Goal: Information Seeking & Learning: Learn about a topic

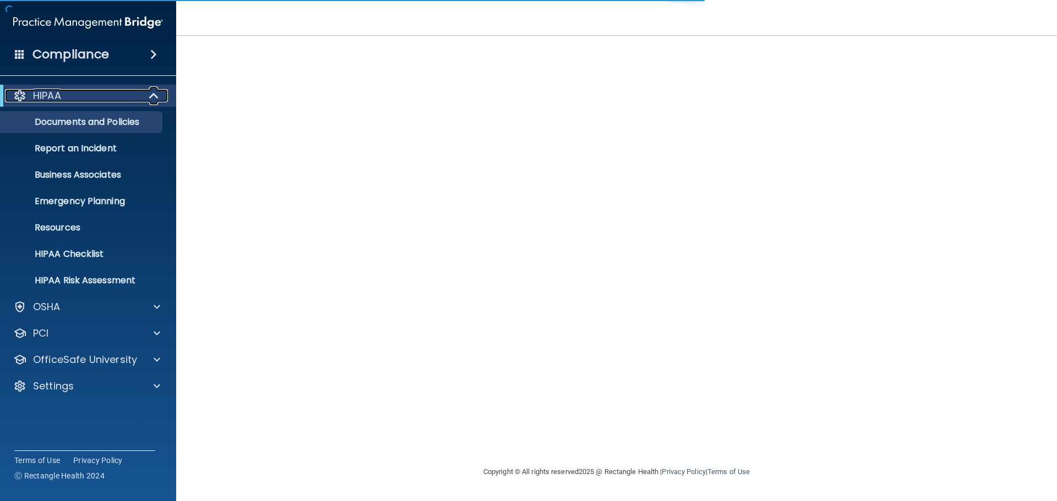
click at [125, 89] on div "HIPAA" at bounding box center [73, 95] width 136 height 13
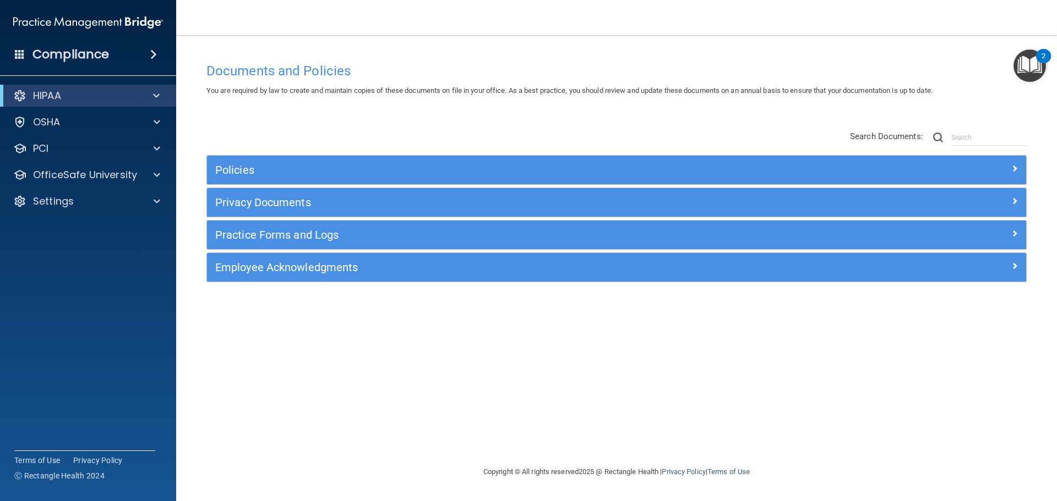
click at [144, 57] on div "Compliance" at bounding box center [88, 54] width 176 height 24
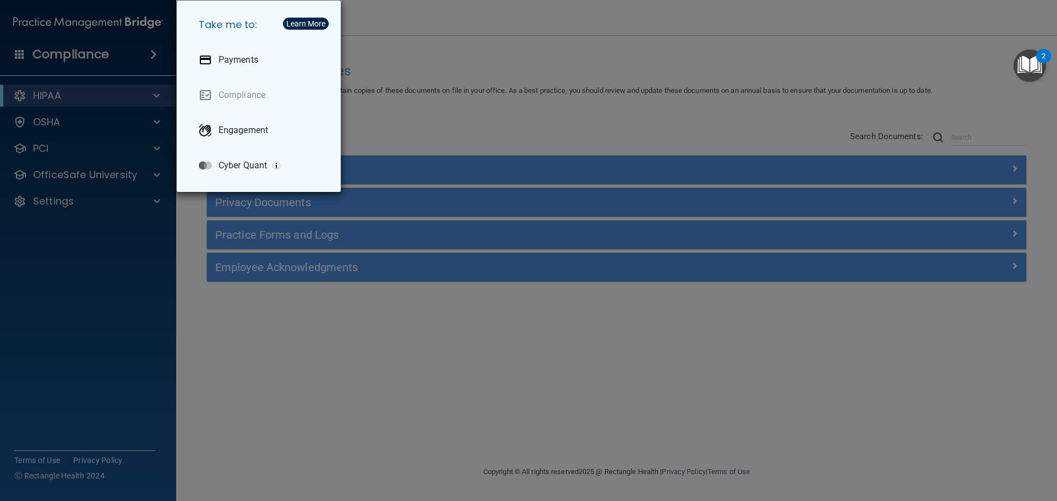
click at [415, 114] on div "Take me to: Payments Compliance Engagement Cyber Quant" at bounding box center [528, 250] width 1057 height 501
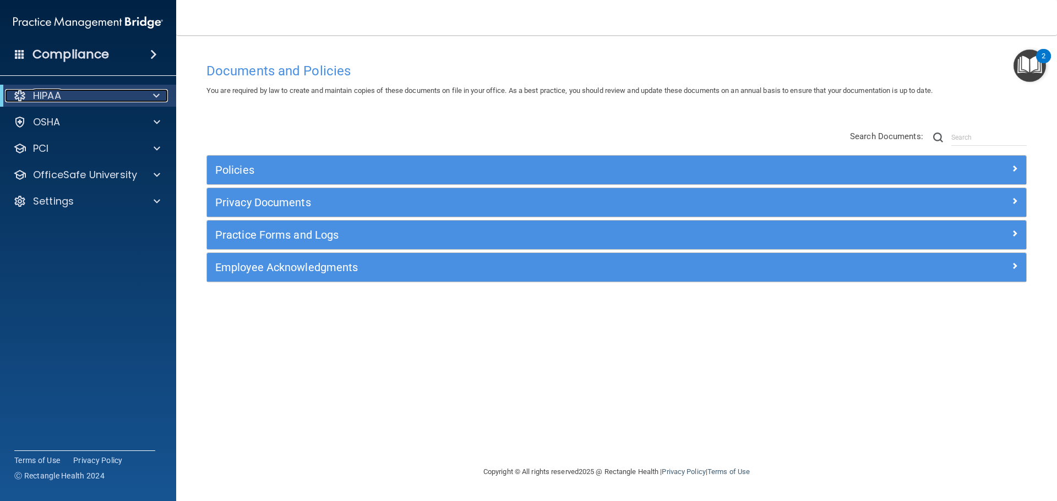
click at [102, 95] on div "HIPAA" at bounding box center [73, 95] width 136 height 13
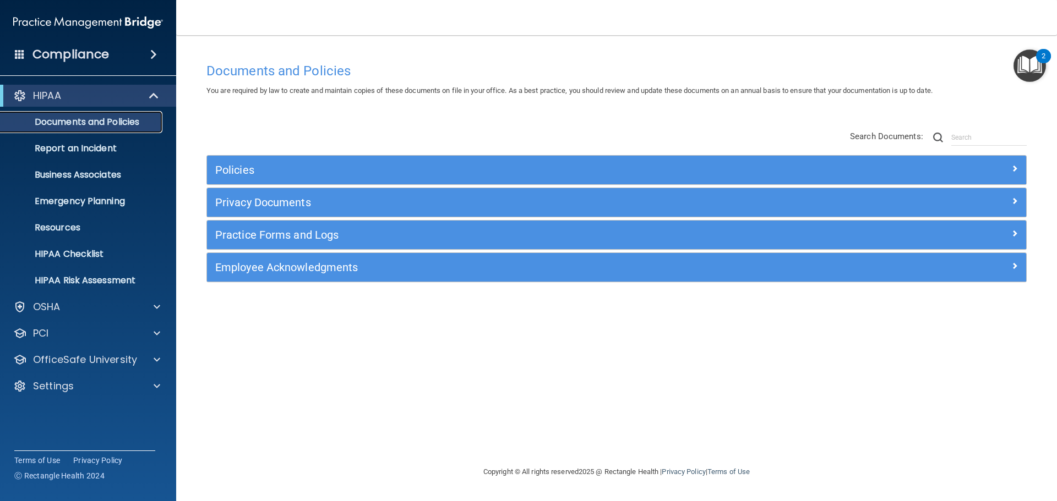
click at [93, 117] on p "Documents and Policies" at bounding box center [82, 122] width 150 height 11
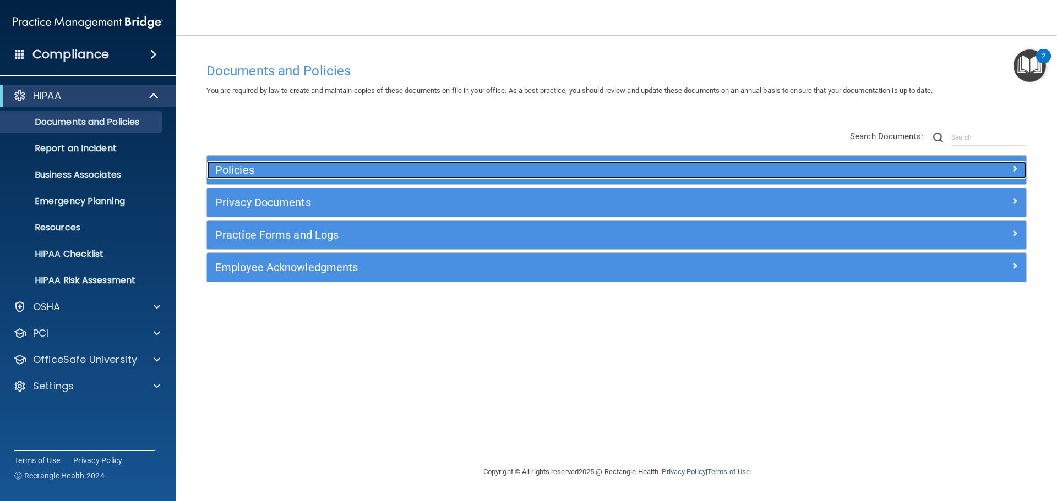
click at [250, 168] on h5 "Policies" at bounding box center [514, 170] width 598 height 12
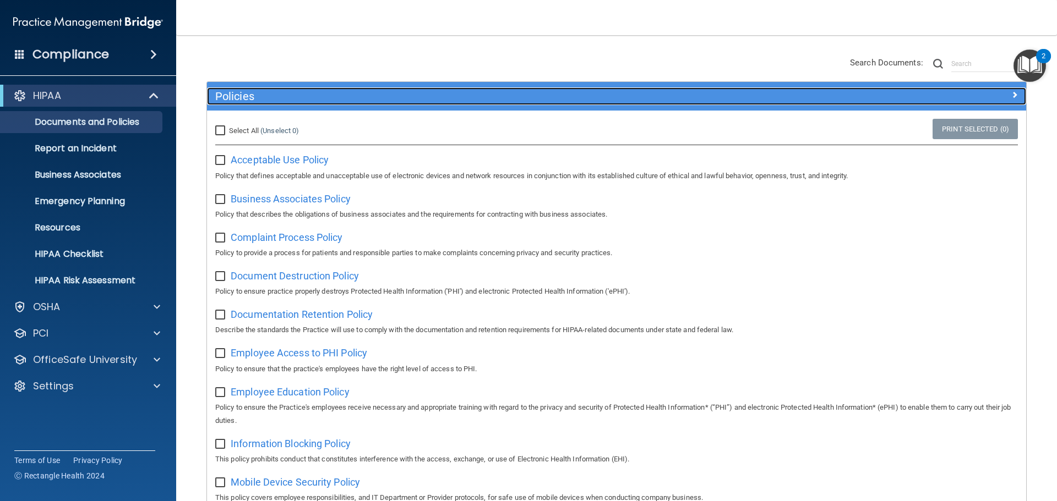
scroll to position [165, 0]
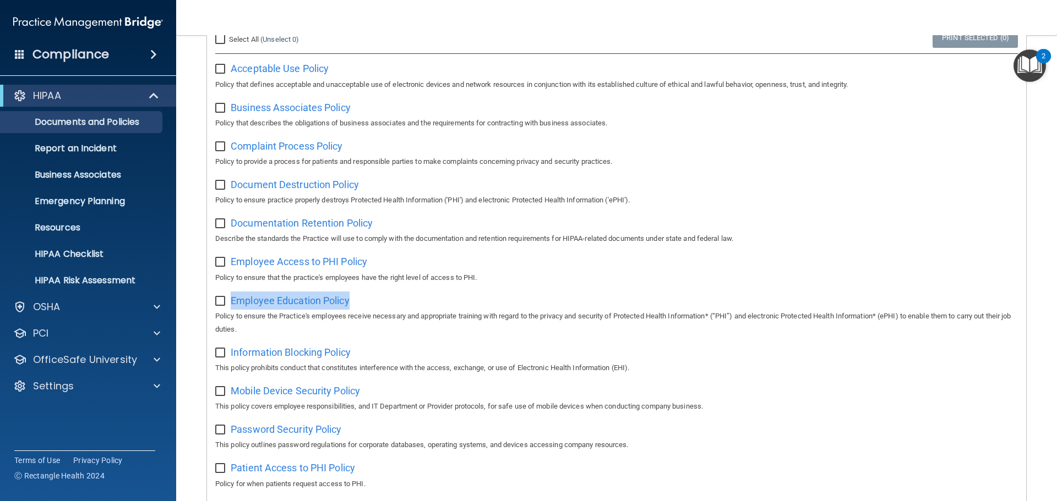
drag, startPoint x: 363, startPoint y: 312, endPoint x: 230, endPoint y: 305, distance: 132.8
click at [230, 305] on div "Employee Education Policy Policy to ensure the Practice's employees receive nec…" at bounding box center [616, 314] width 802 height 45
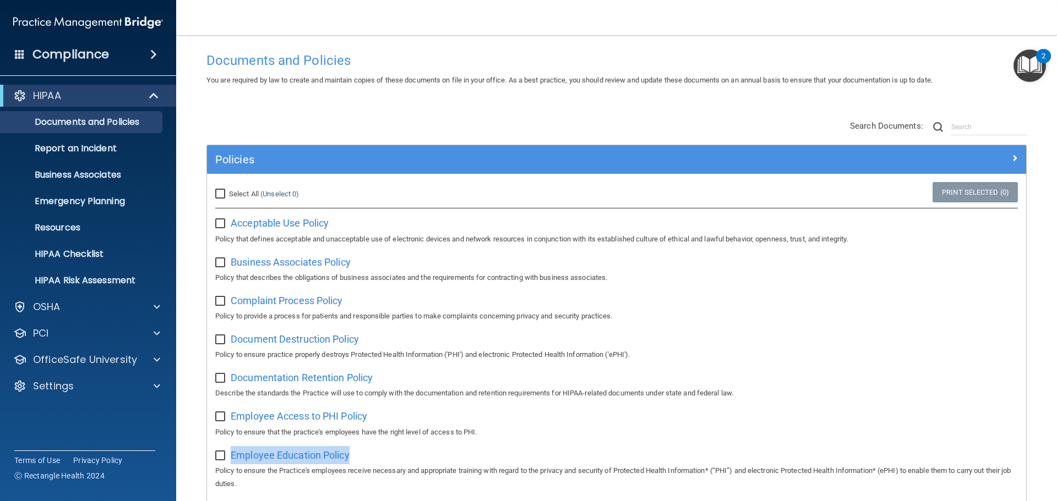
scroll to position [0, 0]
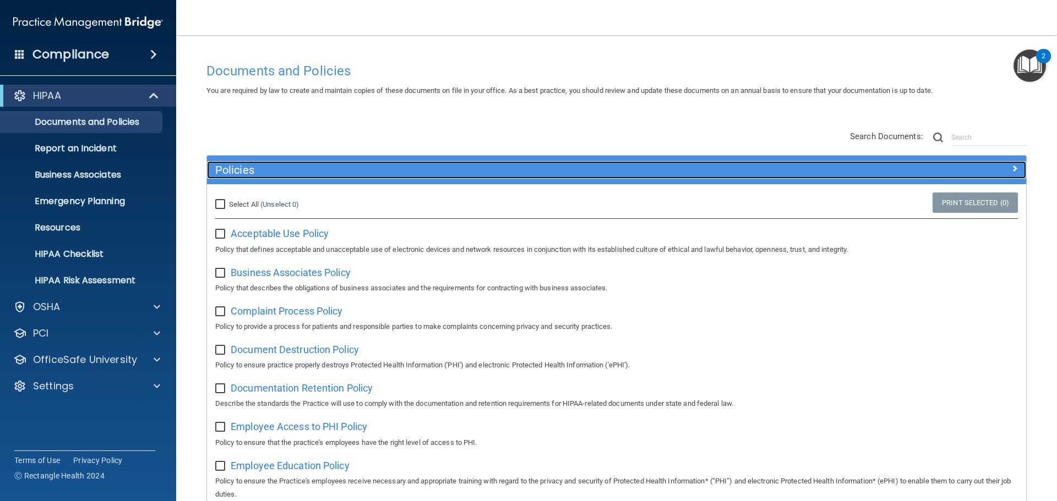
click at [319, 174] on h5 "Policies" at bounding box center [514, 170] width 598 height 12
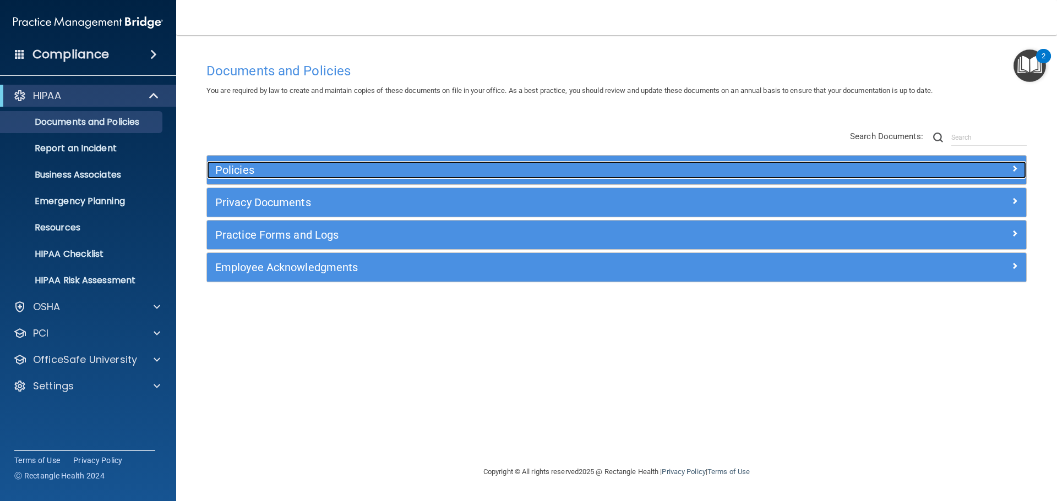
click at [319, 174] on h5 "Policies" at bounding box center [514, 170] width 598 height 12
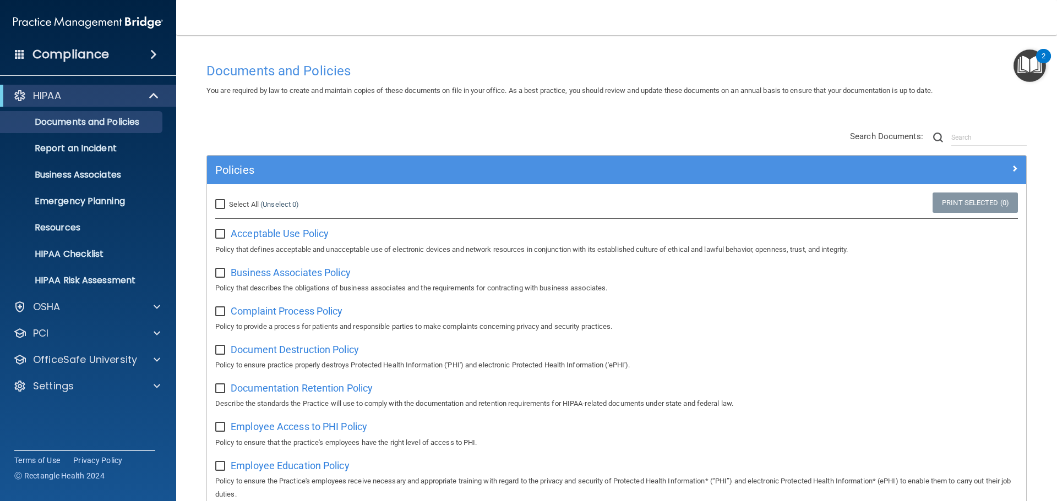
click at [267, 179] on div "Policies" at bounding box center [616, 170] width 819 height 29
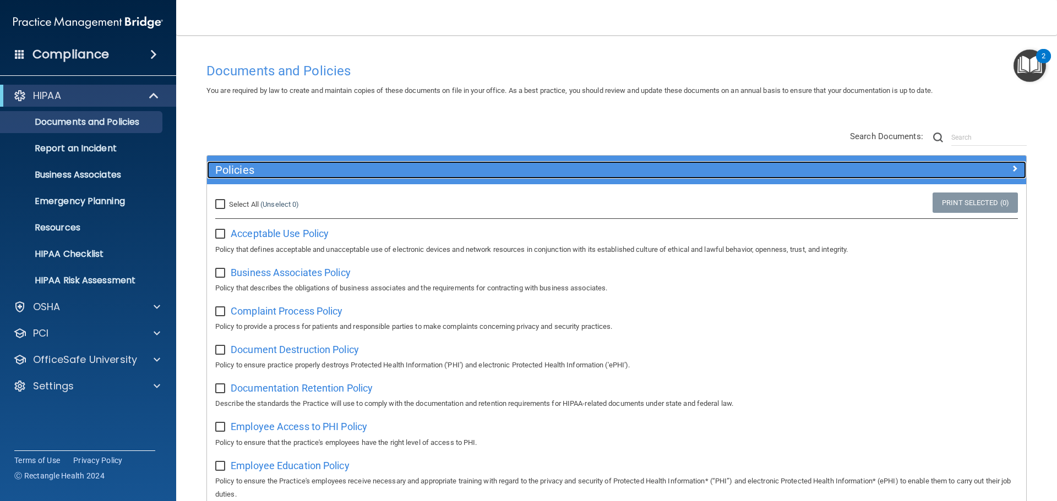
click at [267, 177] on div "Policies" at bounding box center [514, 170] width 614 height 18
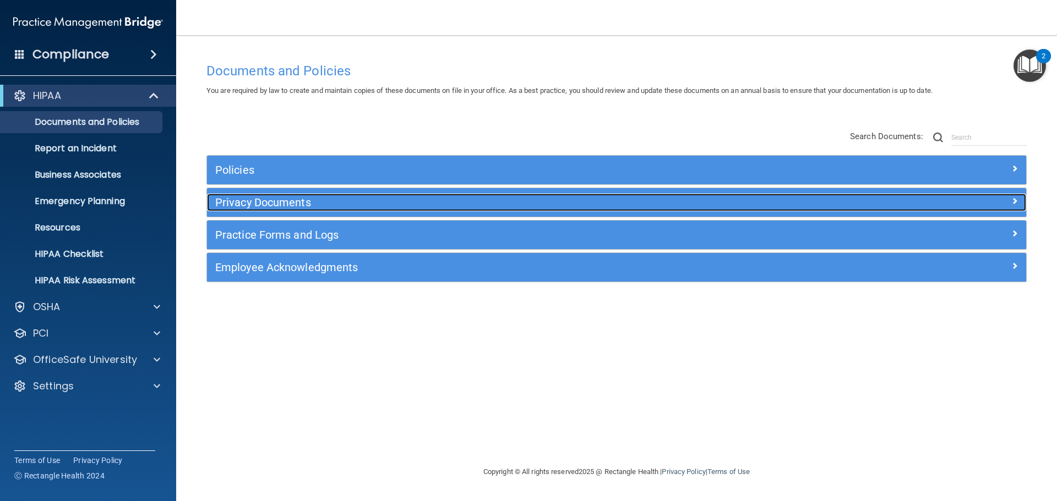
click at [292, 205] on h5 "Privacy Documents" at bounding box center [514, 202] width 598 height 12
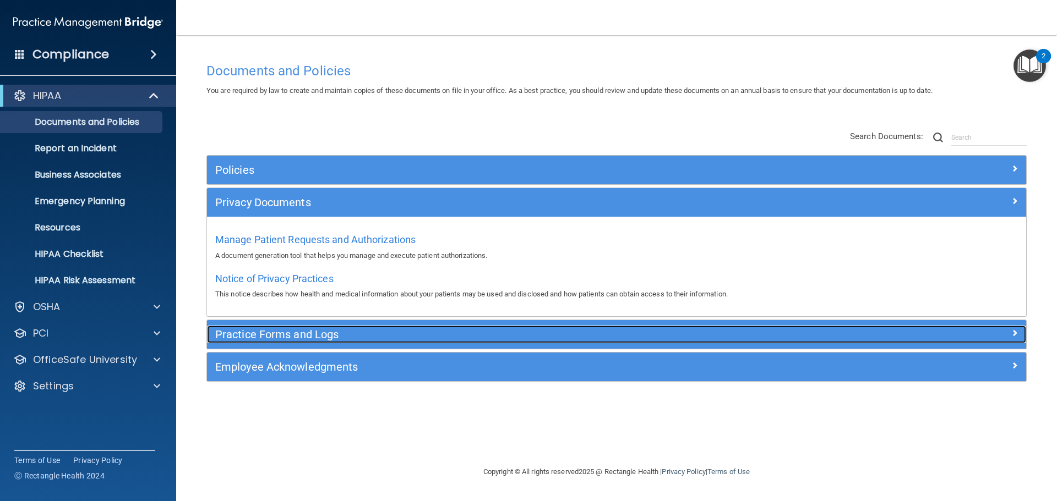
click at [309, 331] on h5 "Practice Forms and Logs" at bounding box center [514, 335] width 598 height 12
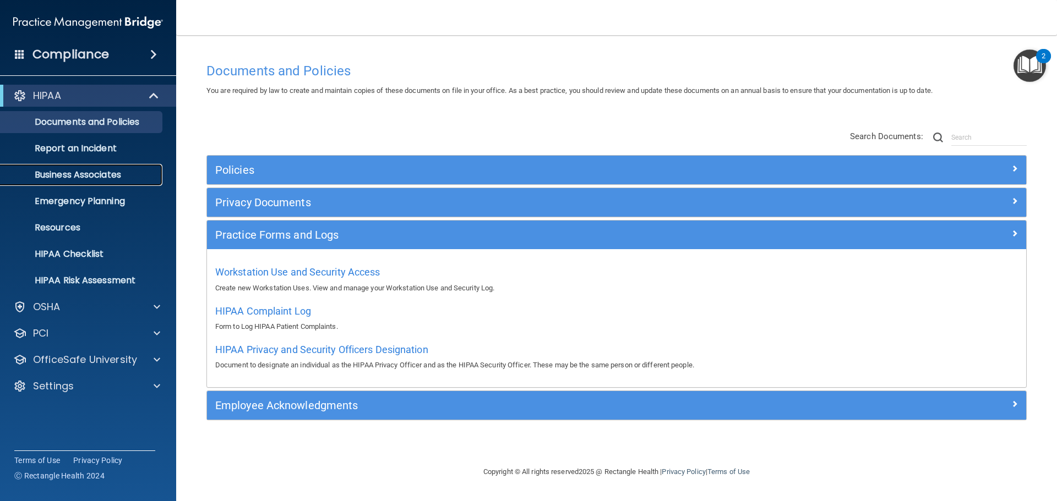
click at [115, 180] on p "Business Associates" at bounding box center [82, 175] width 150 height 11
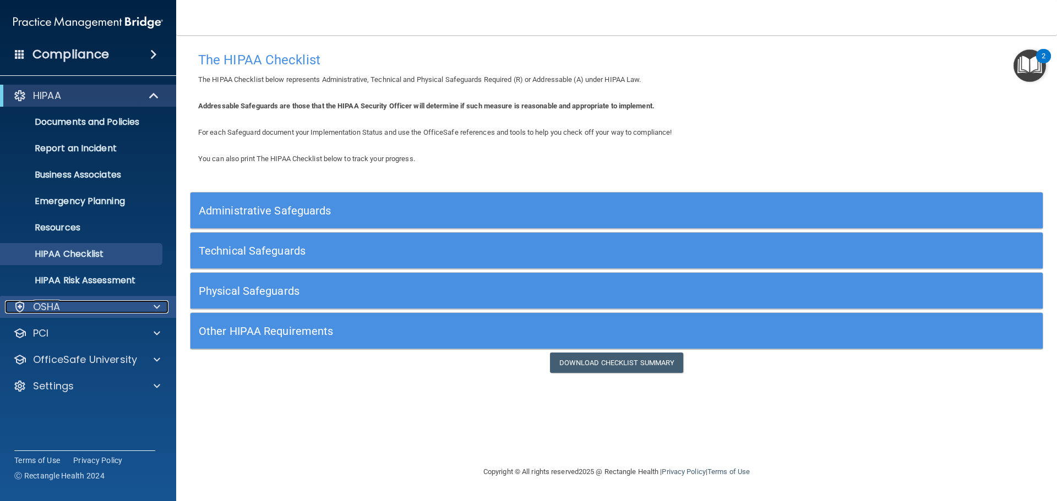
click at [111, 312] on div "OSHA" at bounding box center [73, 306] width 136 height 13
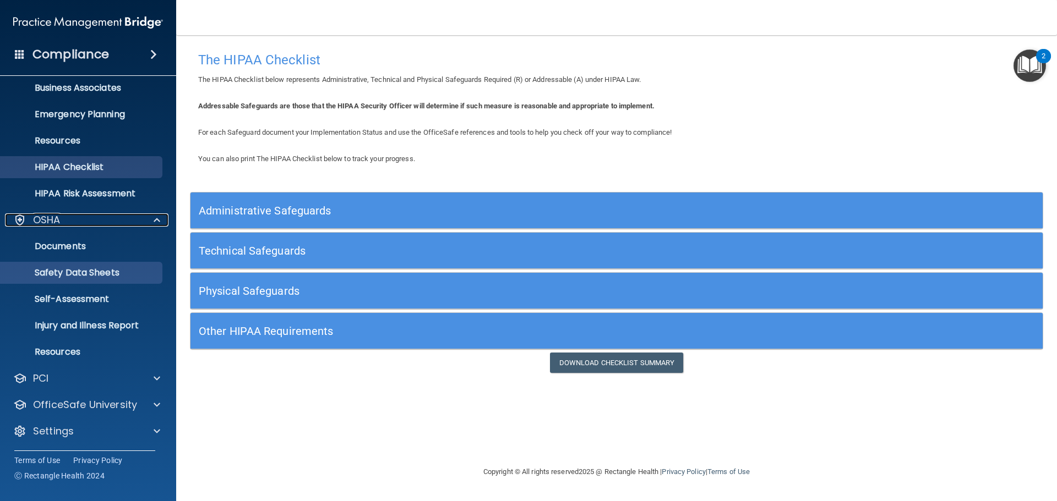
scroll to position [88, 0]
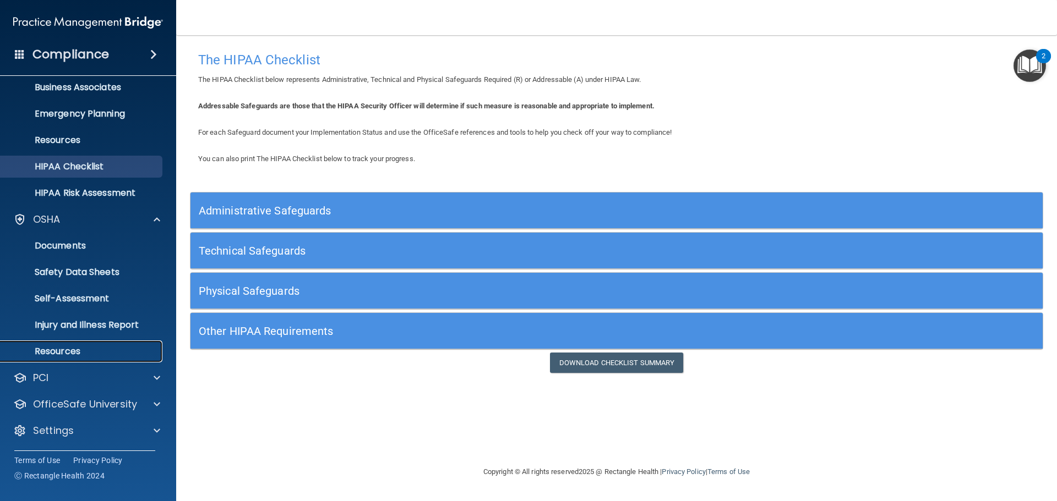
click at [73, 350] on p "Resources" at bounding box center [82, 351] width 150 height 11
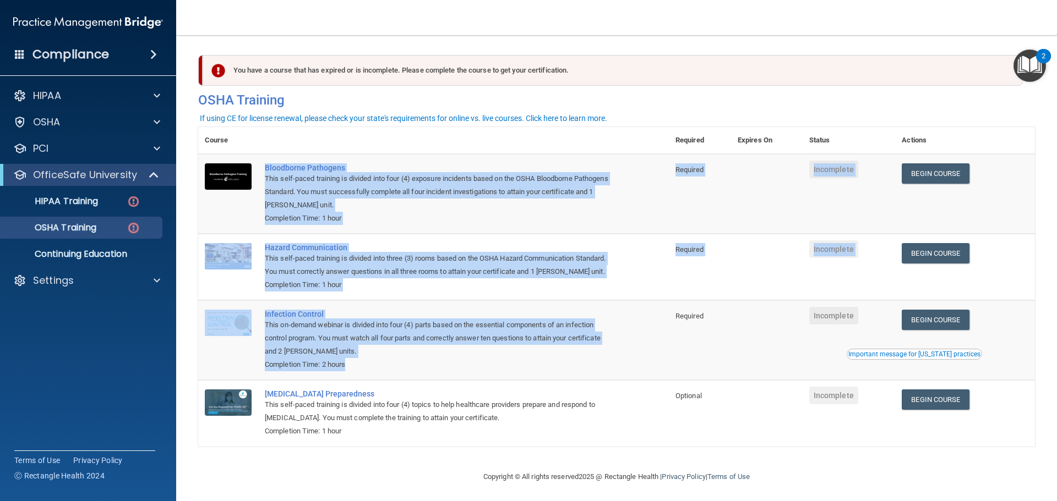
drag, startPoint x: 262, startPoint y: 165, endPoint x: 356, endPoint y: 379, distance: 234.1
click at [356, 379] on tbody "Bloodborne Pathogens This self-paced training is divided into four (4) exposure…" at bounding box center [616, 300] width 837 height 293
click at [105, 201] on div "HIPAA Training" at bounding box center [82, 201] width 150 height 11
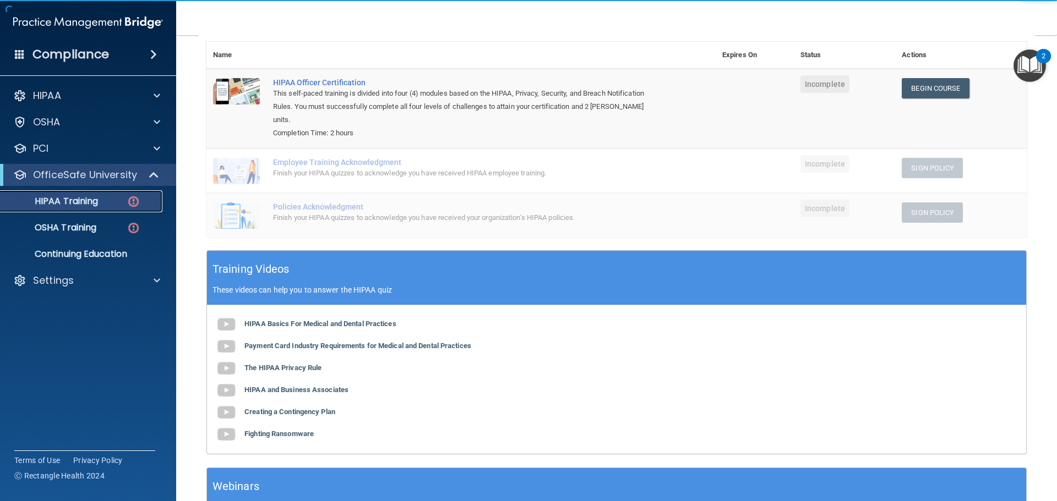
scroll to position [165, 0]
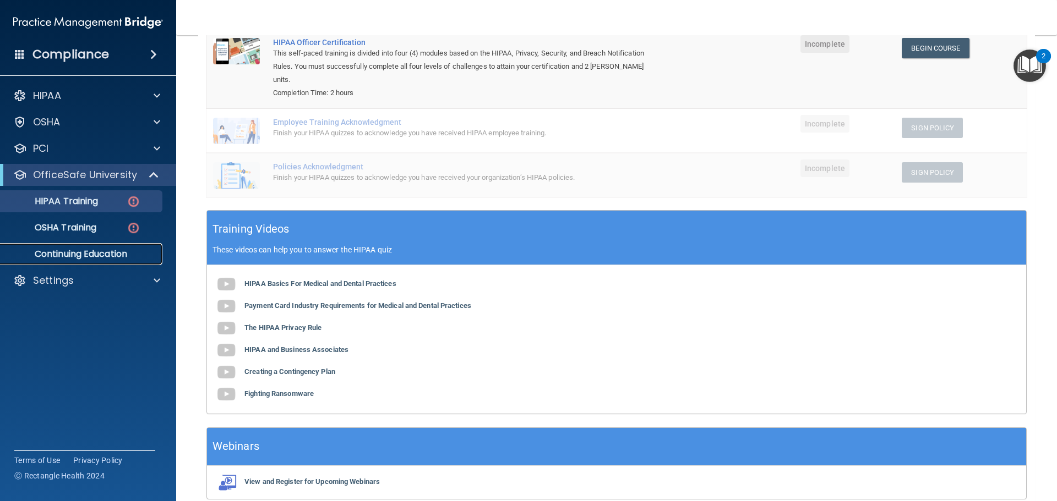
click at [134, 259] on p "Continuing Education" at bounding box center [82, 254] width 150 height 11
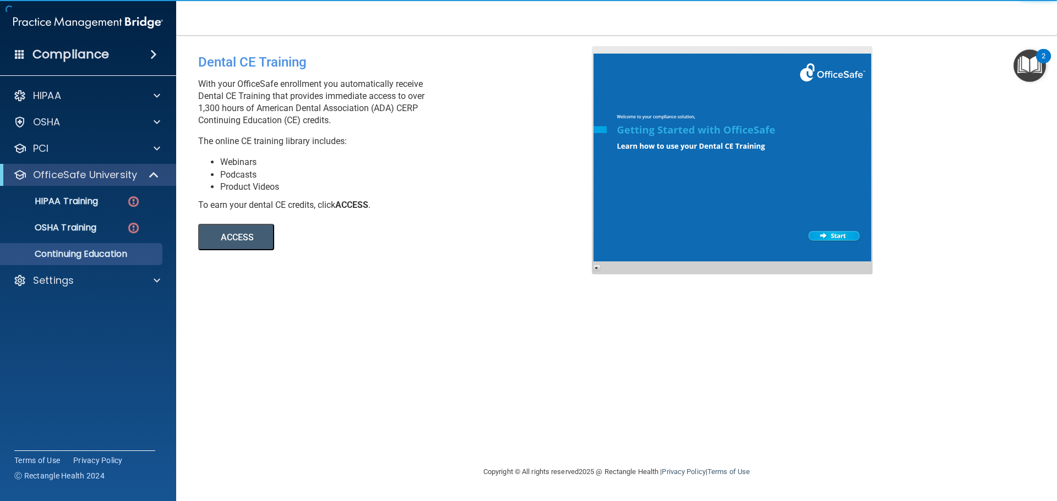
click at [245, 241] on button "ACCESS" at bounding box center [236, 237] width 76 height 26
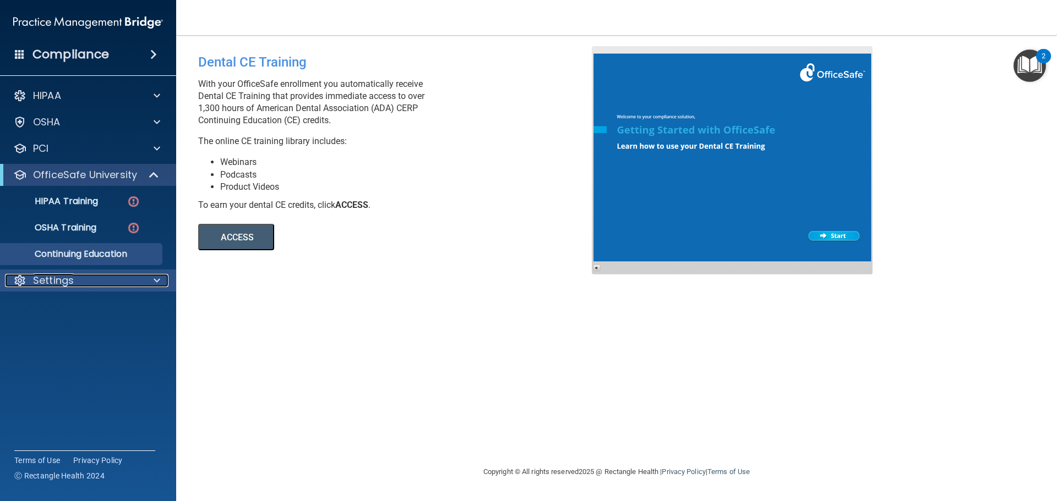
click at [78, 280] on div "Settings" at bounding box center [73, 280] width 136 height 13
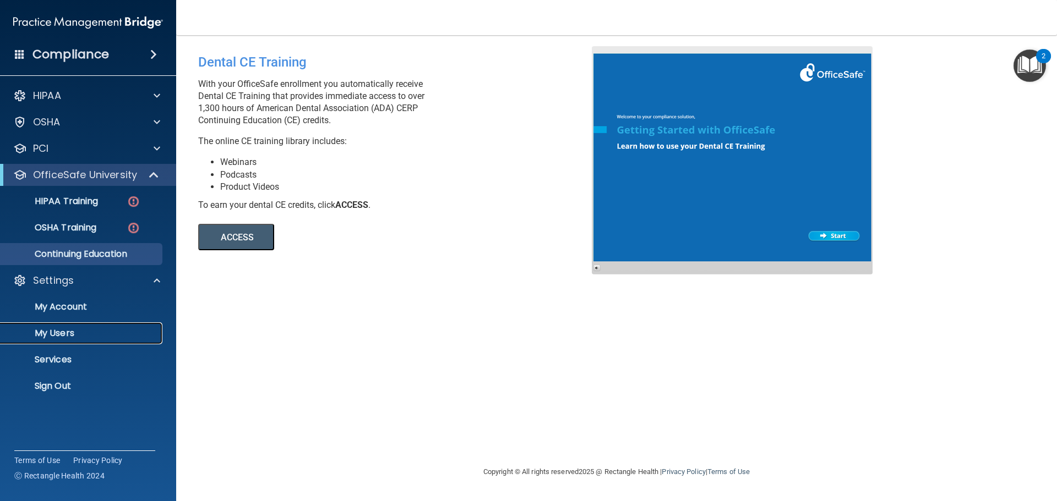
click at [67, 331] on p "My Users" at bounding box center [82, 333] width 150 height 11
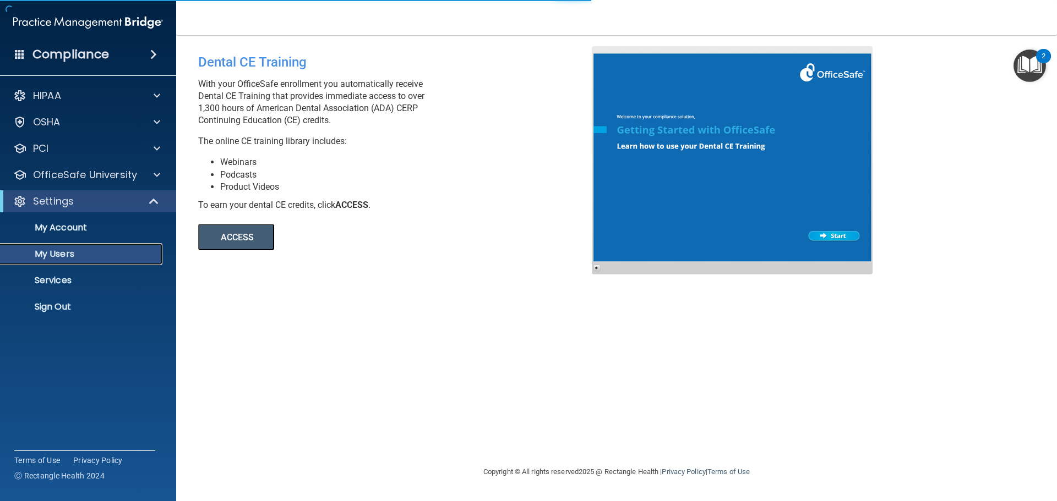
select select "20"
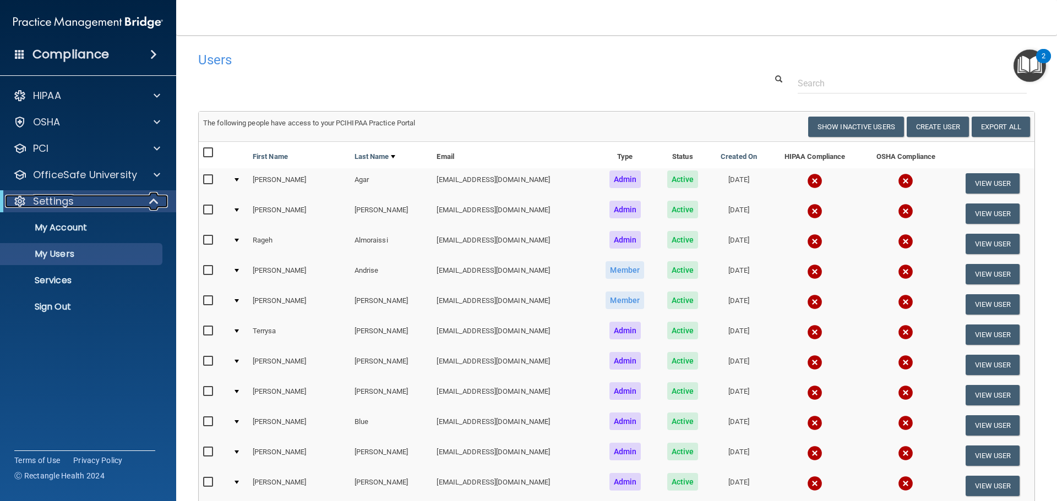
click at [89, 206] on div "Settings" at bounding box center [73, 201] width 136 height 13
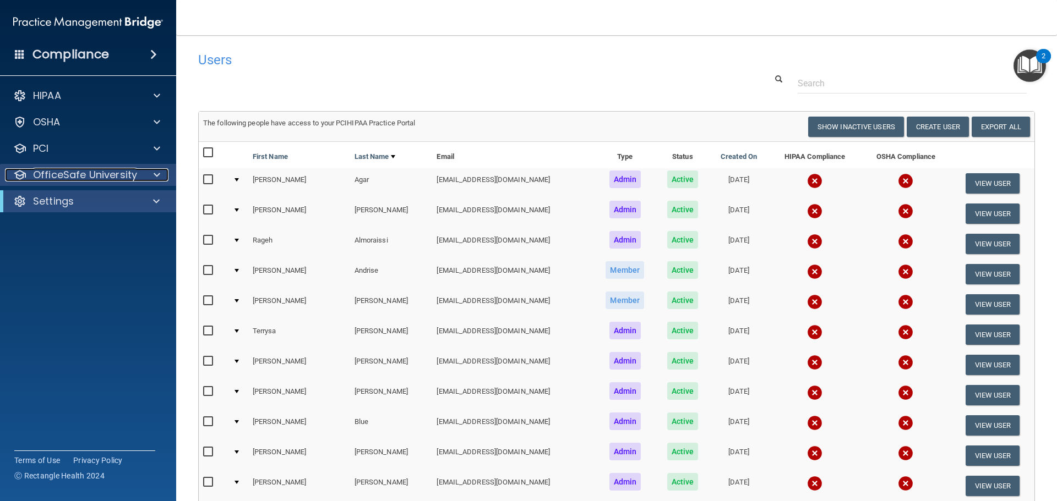
click at [121, 176] on p "OfficeSafe University" at bounding box center [85, 174] width 104 height 13
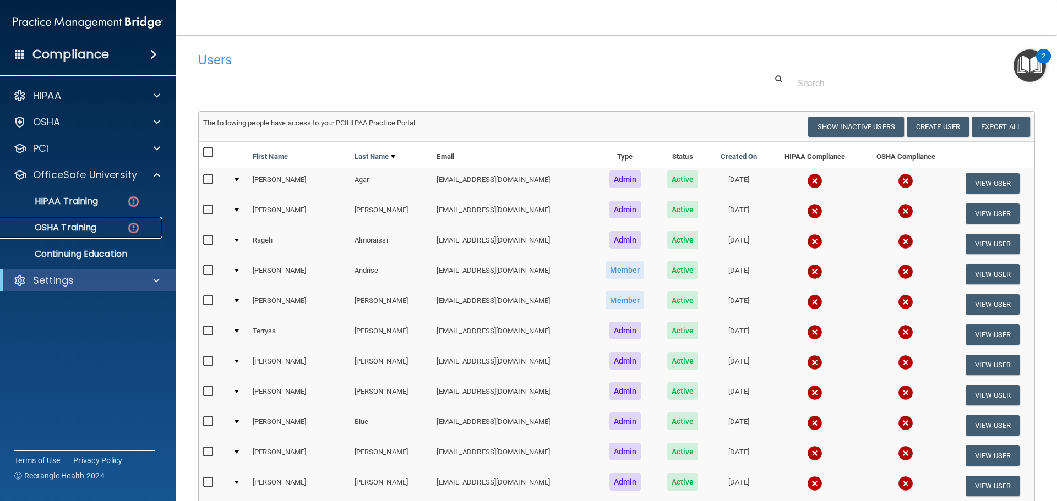
click at [103, 223] on div "OSHA Training" at bounding box center [82, 227] width 150 height 11
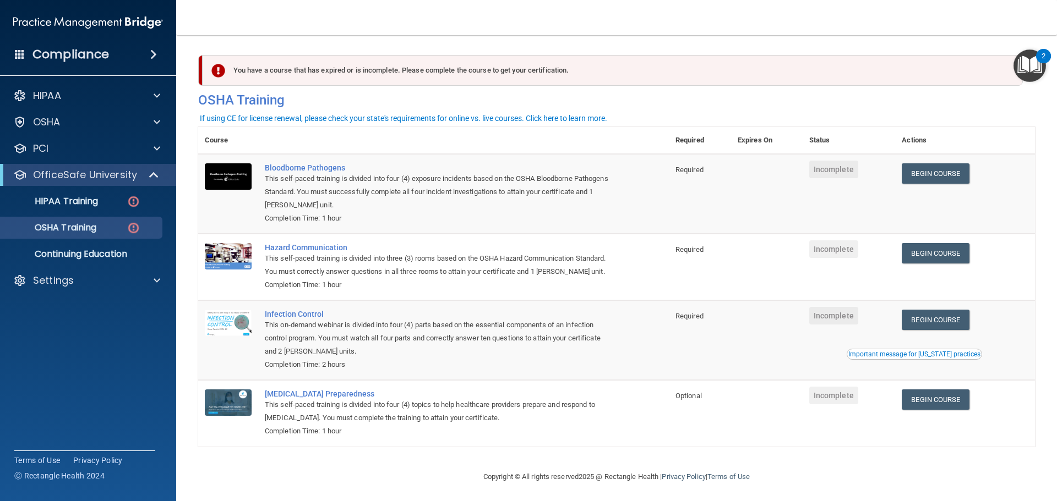
drag, startPoint x: 383, startPoint y: 381, endPoint x: 243, endPoint y: 135, distance: 283.0
click at [243, 135] on table "Course Required Expires On Status Actions Bloodborne Pathogens This self-paced …" at bounding box center [616, 287] width 837 height 320
click at [411, 371] on div "Completion Time: 2 hours" at bounding box center [439, 364] width 349 height 13
click at [103, 120] on div "OSHA" at bounding box center [73, 122] width 136 height 13
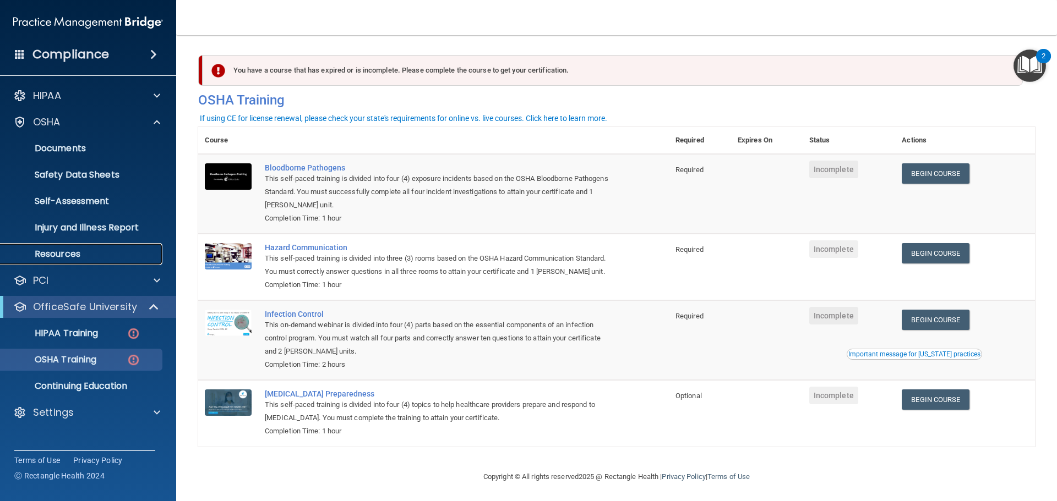
click at [92, 247] on link "Resources" at bounding box center [75, 254] width 173 height 22
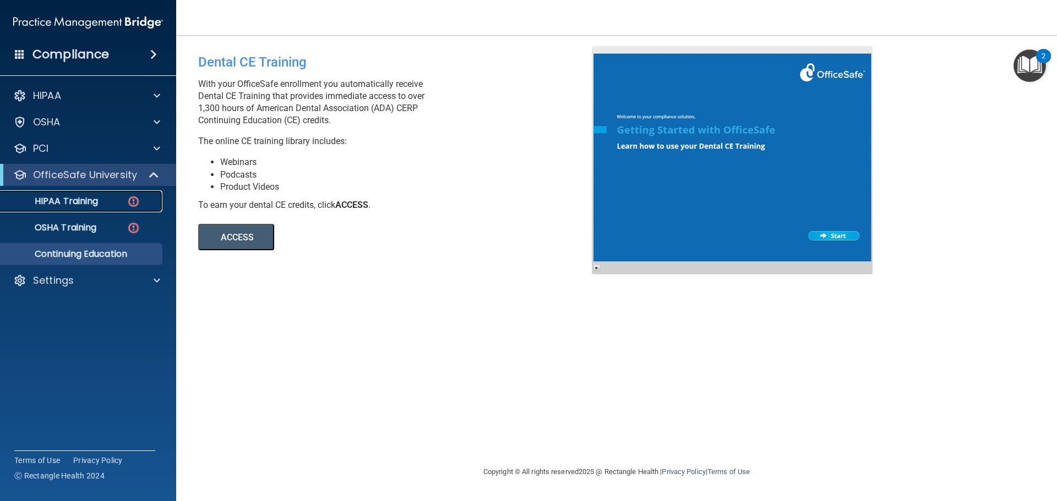
click at [103, 198] on div "HIPAA Training" at bounding box center [82, 201] width 150 height 11
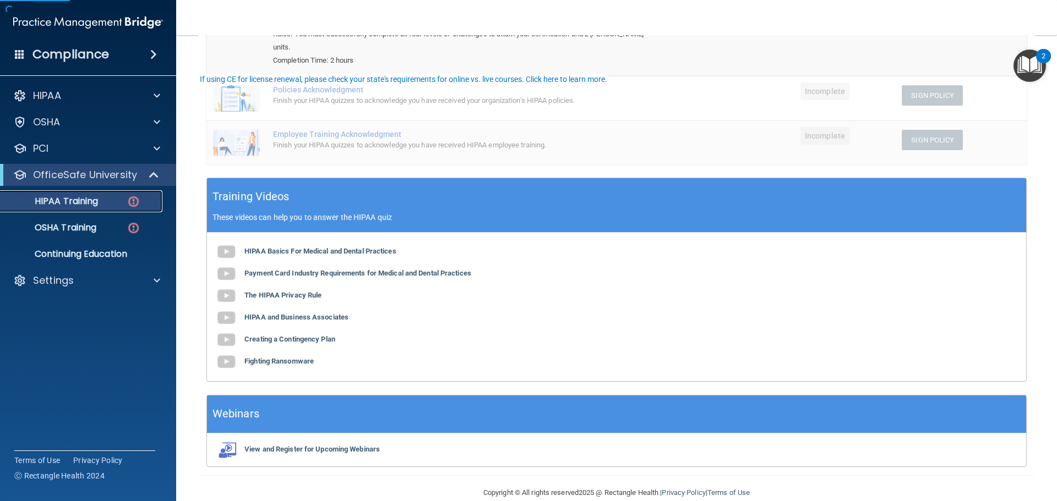
scroll to position [203, 0]
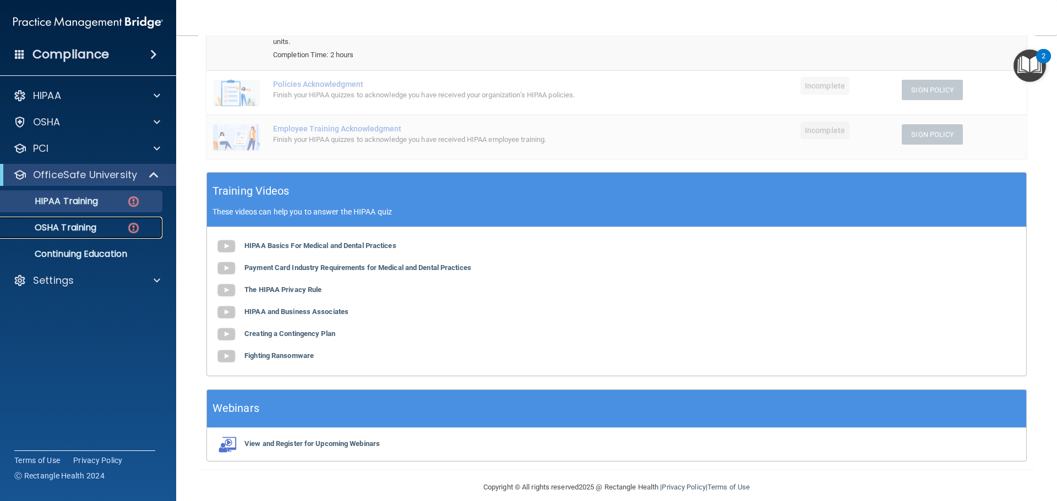
click at [101, 227] on div "OSHA Training" at bounding box center [82, 227] width 150 height 11
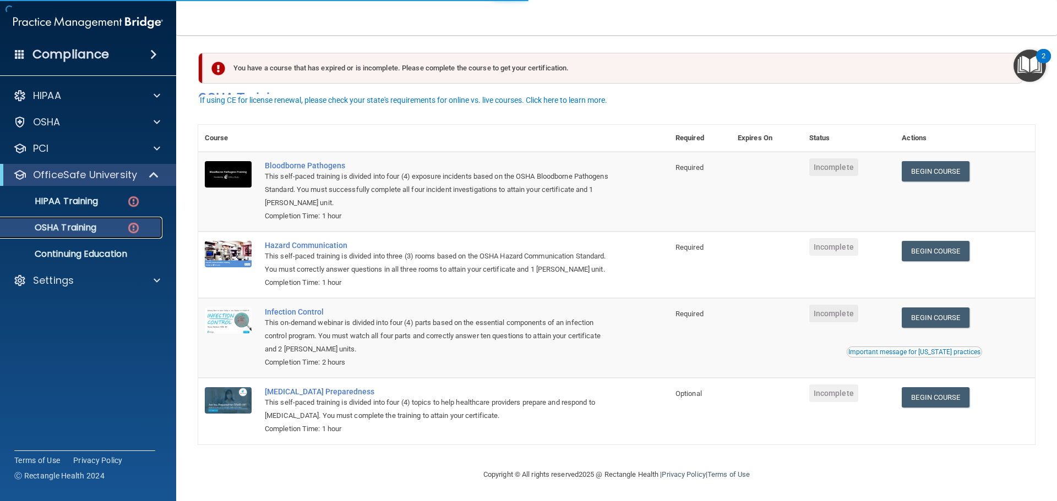
scroll to position [18, 0]
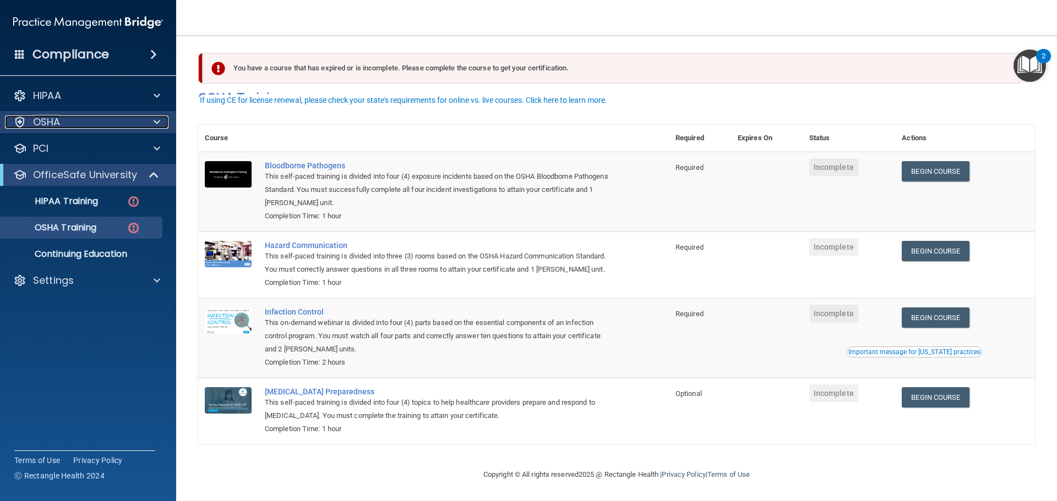
click at [77, 128] on div "OSHA" at bounding box center [73, 122] width 136 height 13
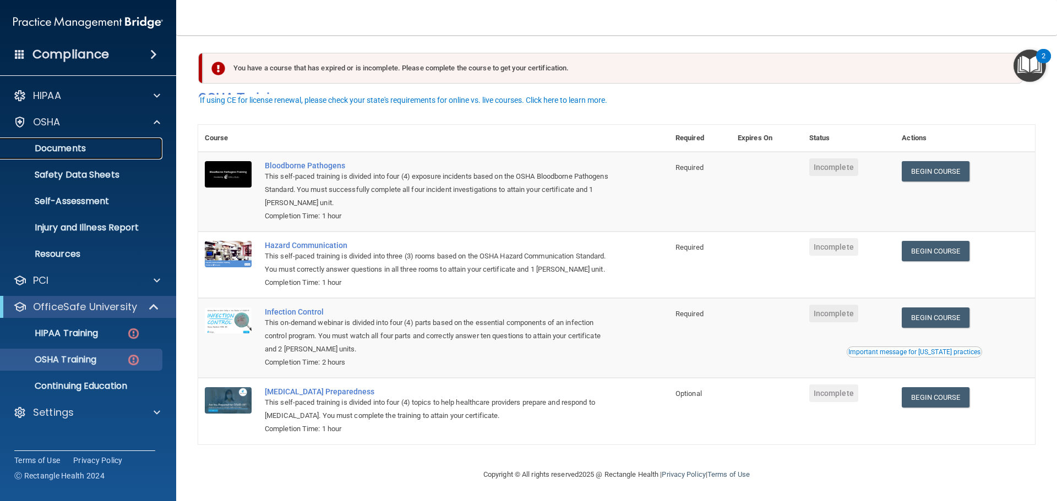
click at [92, 146] on p "Documents" at bounding box center [82, 148] width 150 height 11
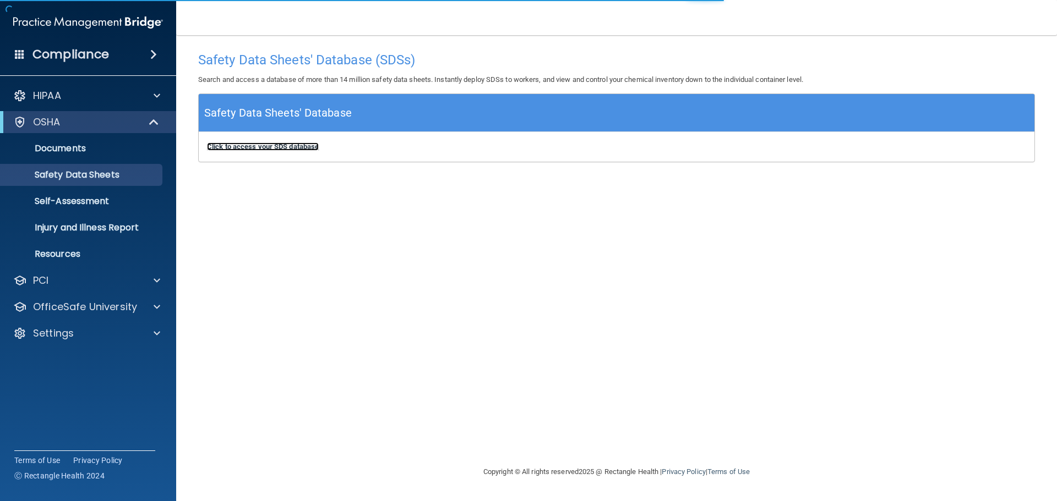
click at [281, 149] on b "Click to access your SDS database" at bounding box center [263, 147] width 112 height 8
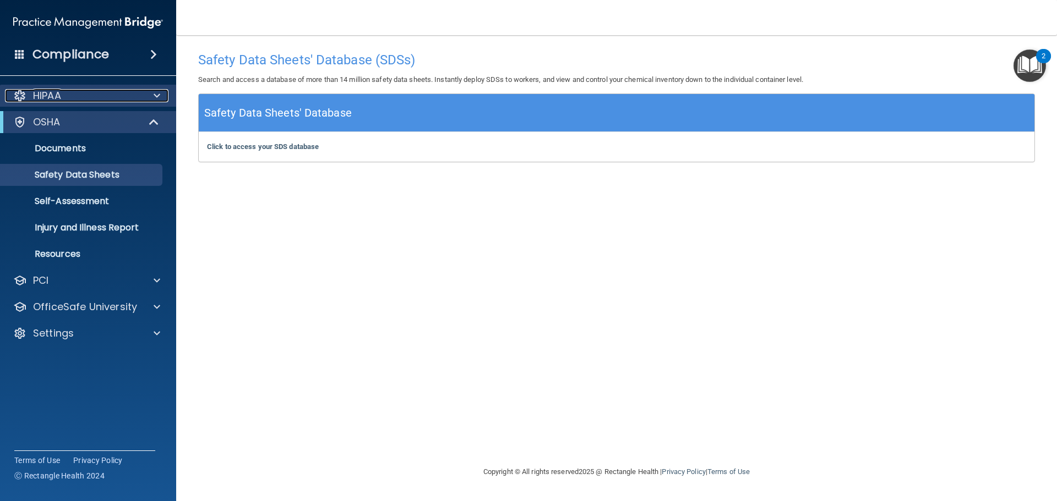
click at [29, 91] on div "HIPAA" at bounding box center [73, 95] width 136 height 13
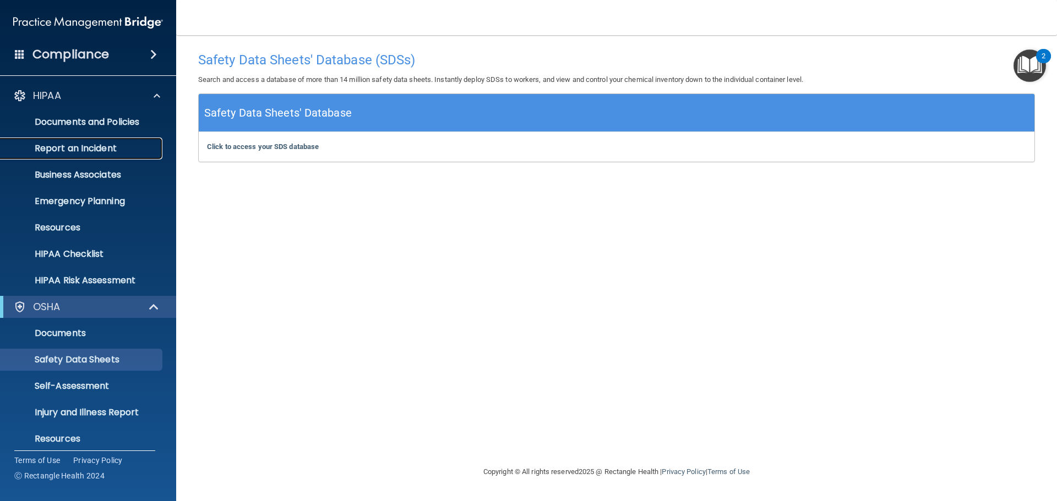
click at [56, 144] on p "Report an Incident" at bounding box center [82, 148] width 150 height 11
